Goal: Navigation & Orientation: Find specific page/section

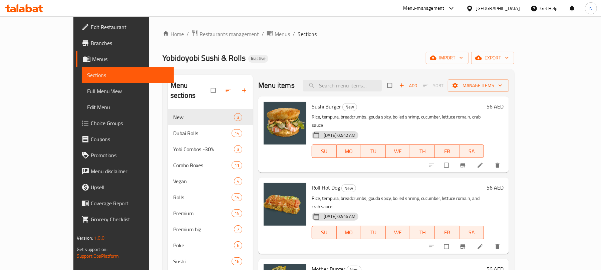
click at [490, 3] on div "[GEOGRAPHIC_DATA]" at bounding box center [493, 8] width 64 height 16
click at [480, 3] on div "[GEOGRAPHIC_DATA]" at bounding box center [493, 8] width 64 height 16
click at [480, 8] on div "[GEOGRAPHIC_DATA]" at bounding box center [498, 8] width 44 height 7
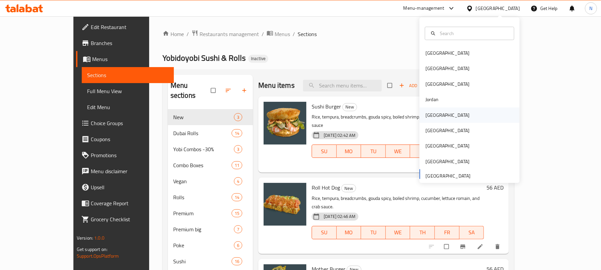
click at [428, 117] on div "[GEOGRAPHIC_DATA]" at bounding box center [448, 115] width 44 height 7
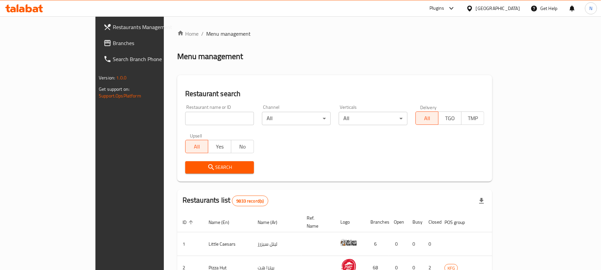
click at [98, 47] on link "Branches" at bounding box center [147, 43] width 98 height 16
